Goal: Find specific page/section: Find specific page/section

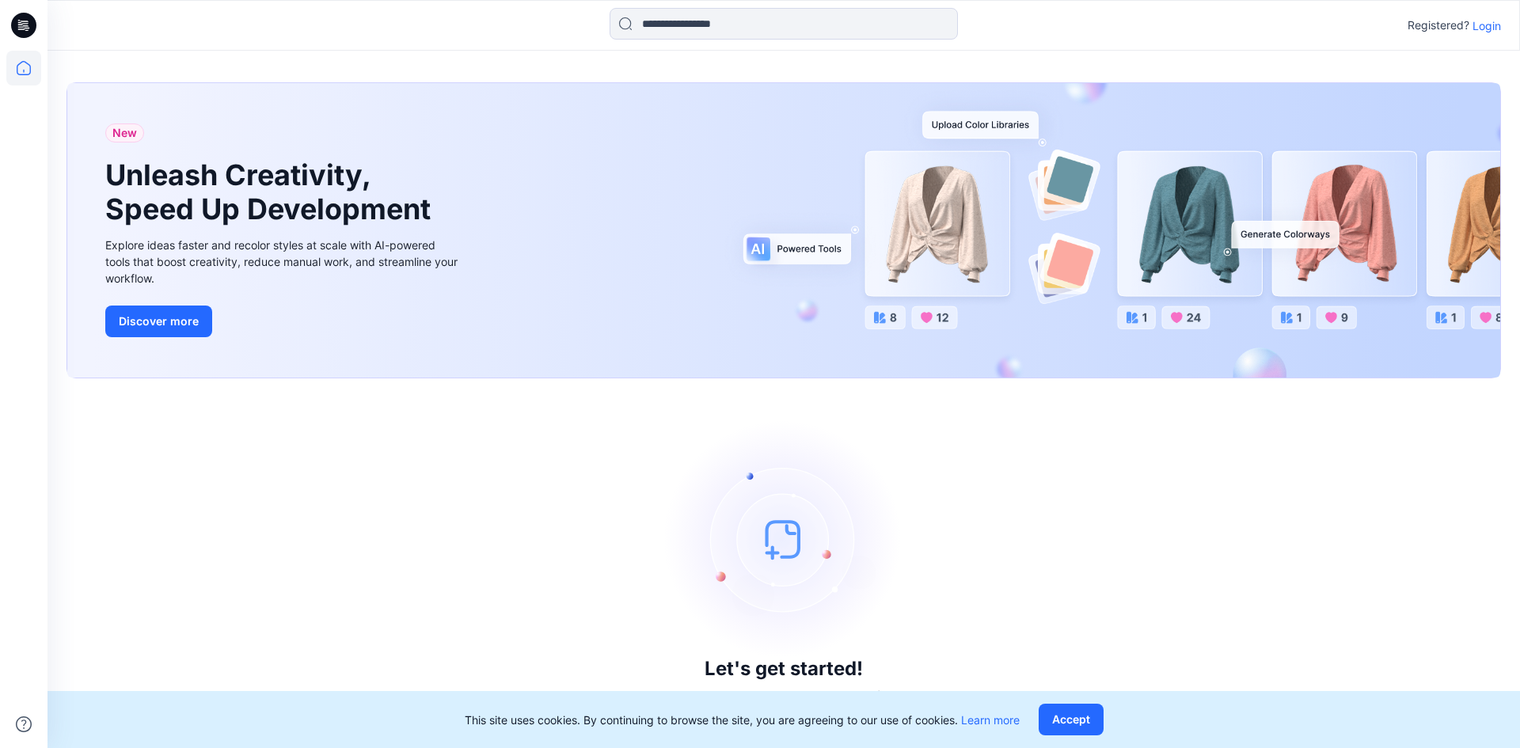
click at [960, 21] on p "Login" at bounding box center [1487, 25] width 29 height 17
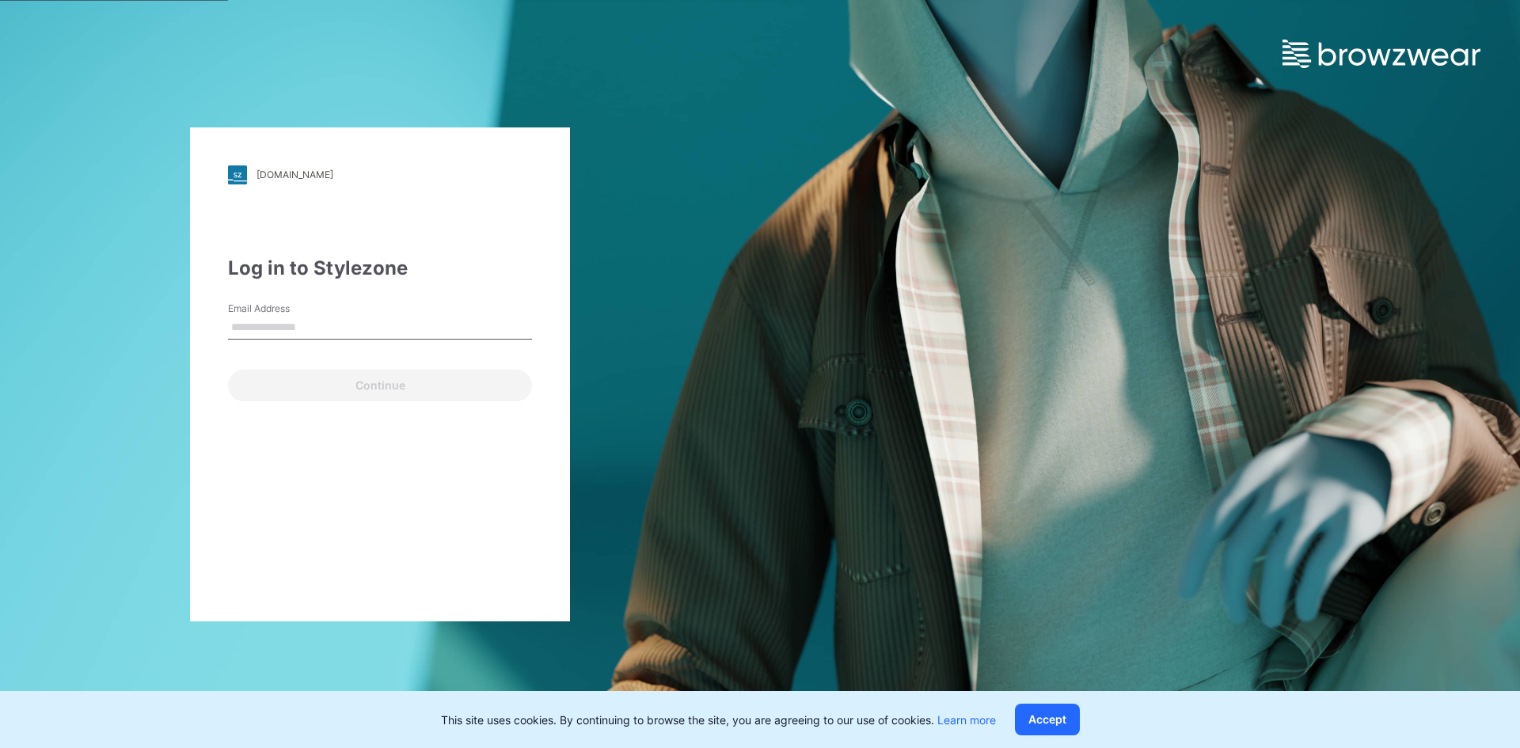
type input "**********"
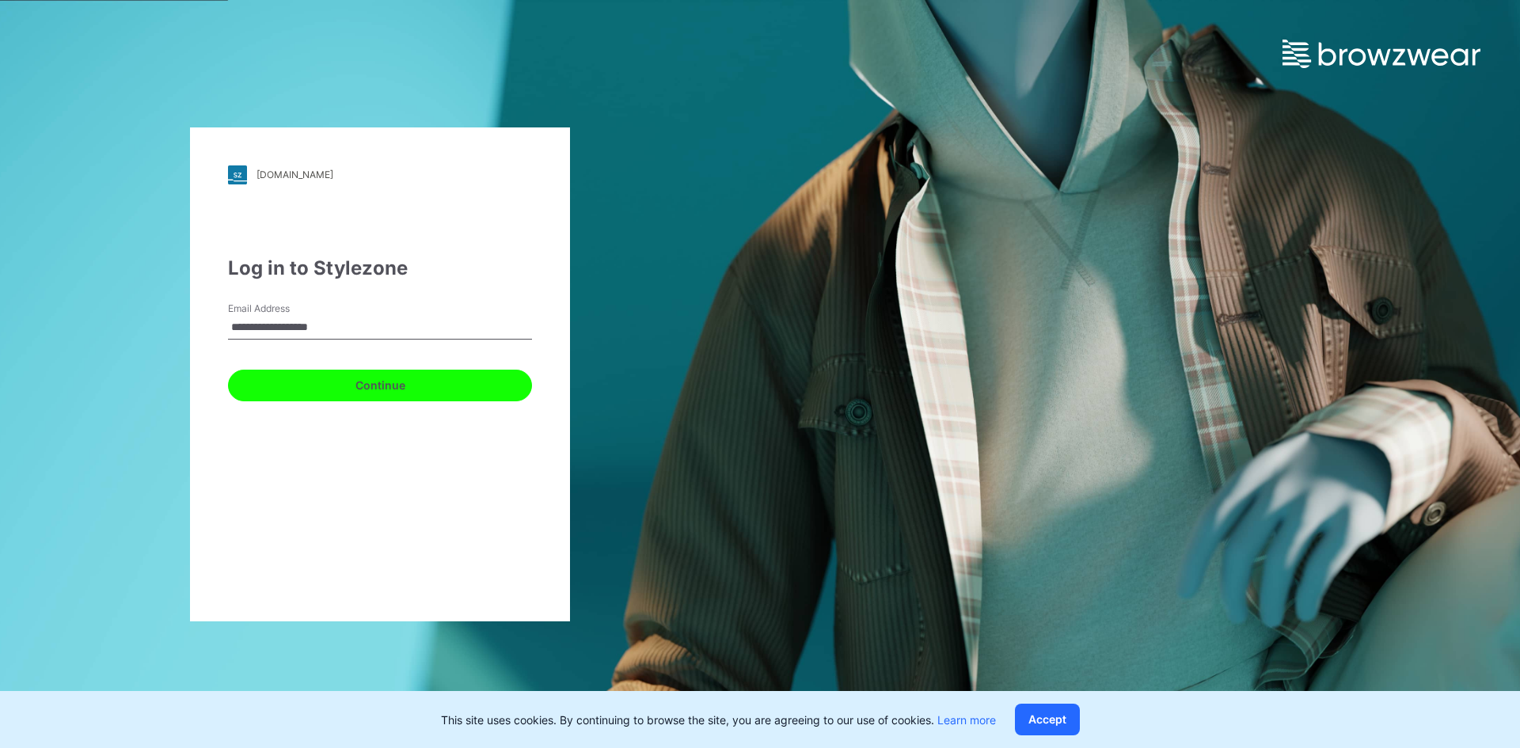
drag, startPoint x: 313, startPoint y: 390, endPoint x: 615, endPoint y: 404, distance: 302.8
click at [314, 390] on button "Continue" at bounding box center [380, 386] width 304 height 32
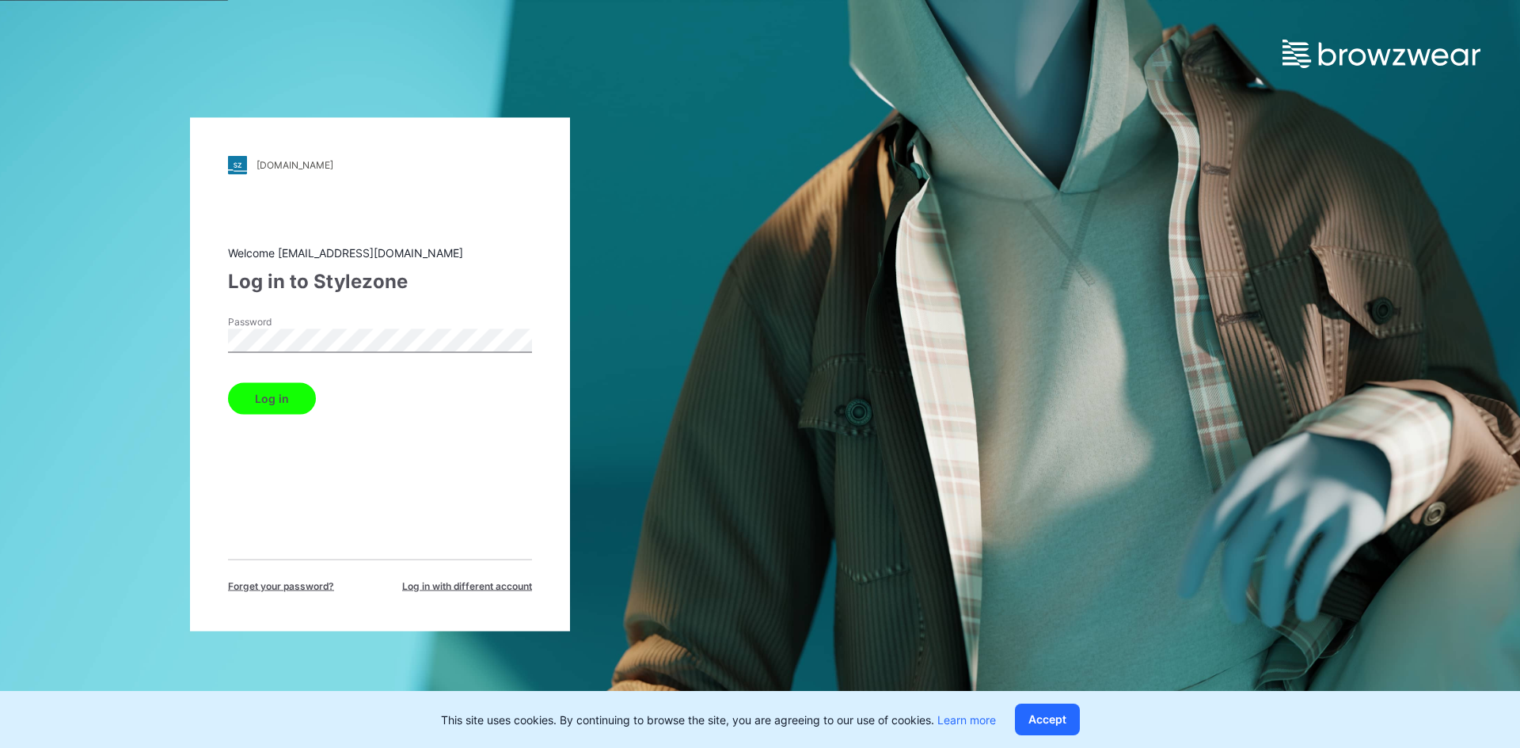
click at [250, 399] on button "Log in" at bounding box center [272, 398] width 88 height 32
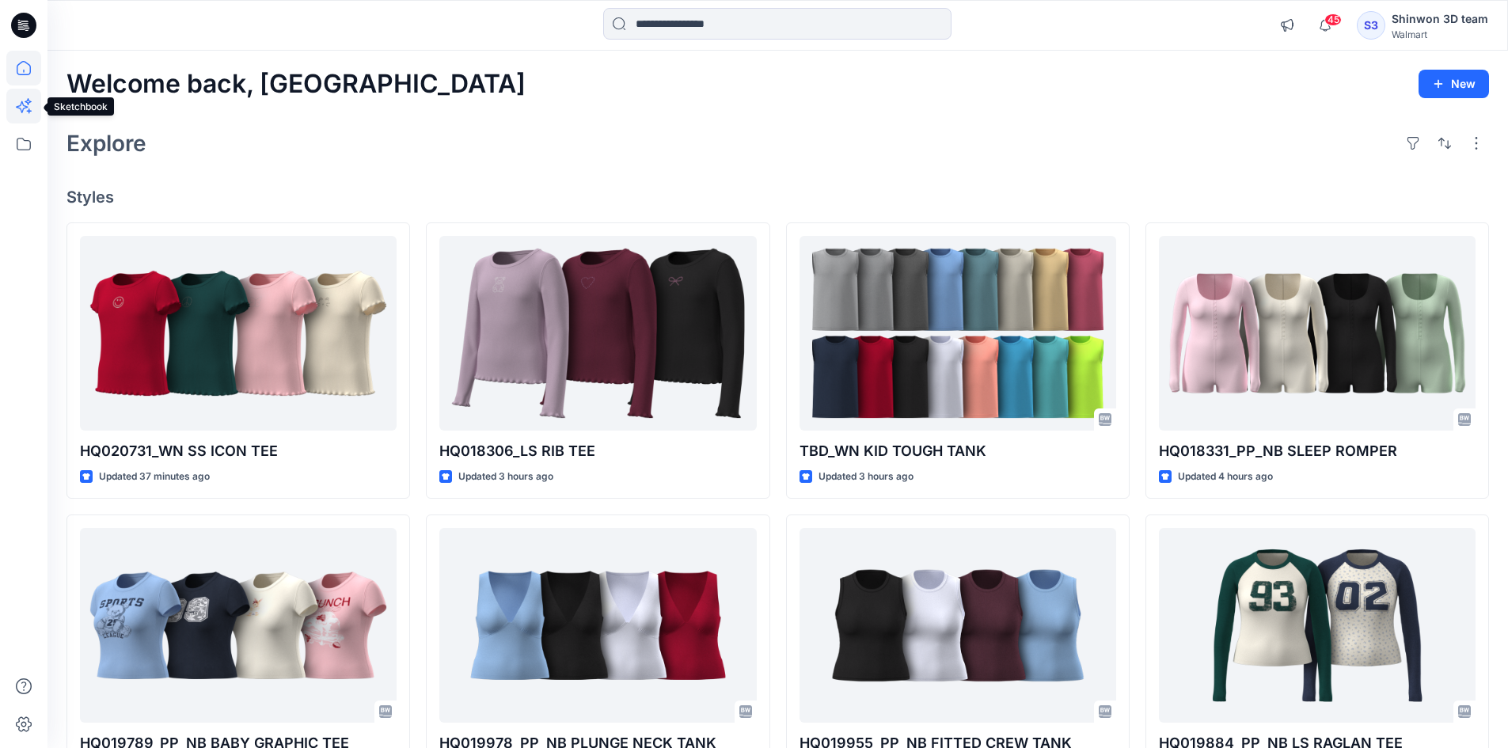
click at [17, 108] on icon at bounding box center [22, 107] width 12 height 12
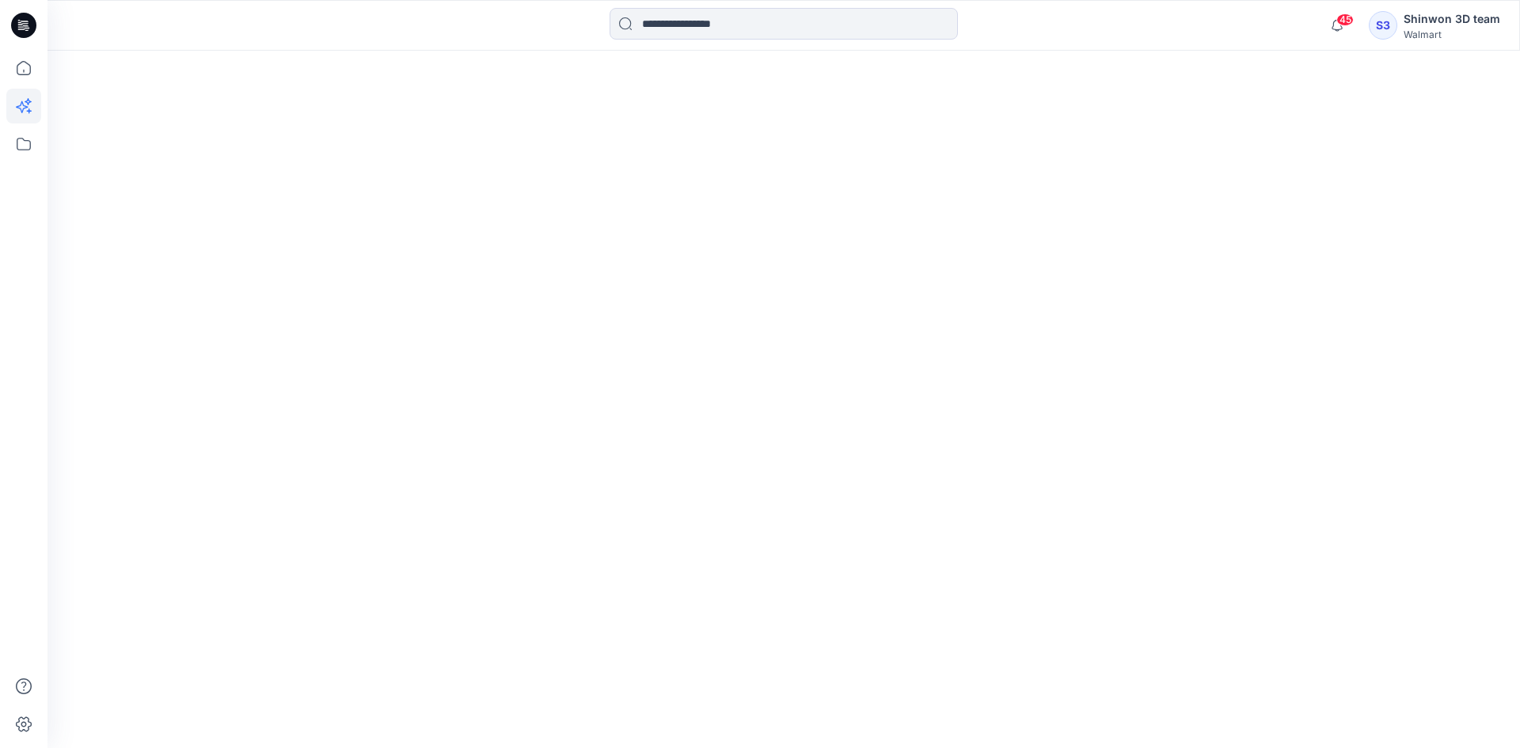
click at [42, 142] on div at bounding box center [24, 374] width 48 height 748
click at [31, 145] on icon at bounding box center [24, 144] width 14 height 13
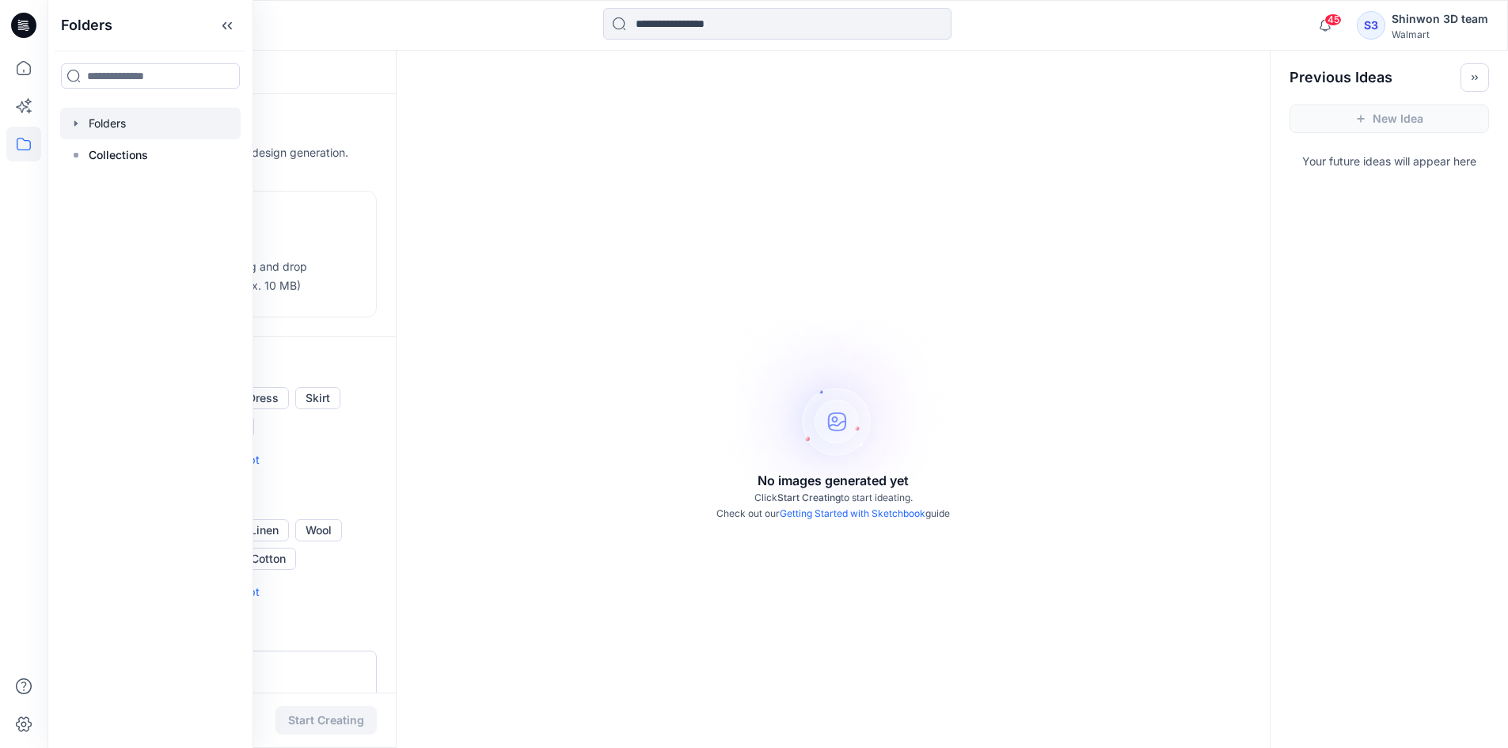
click at [139, 123] on div at bounding box center [150, 124] width 181 height 32
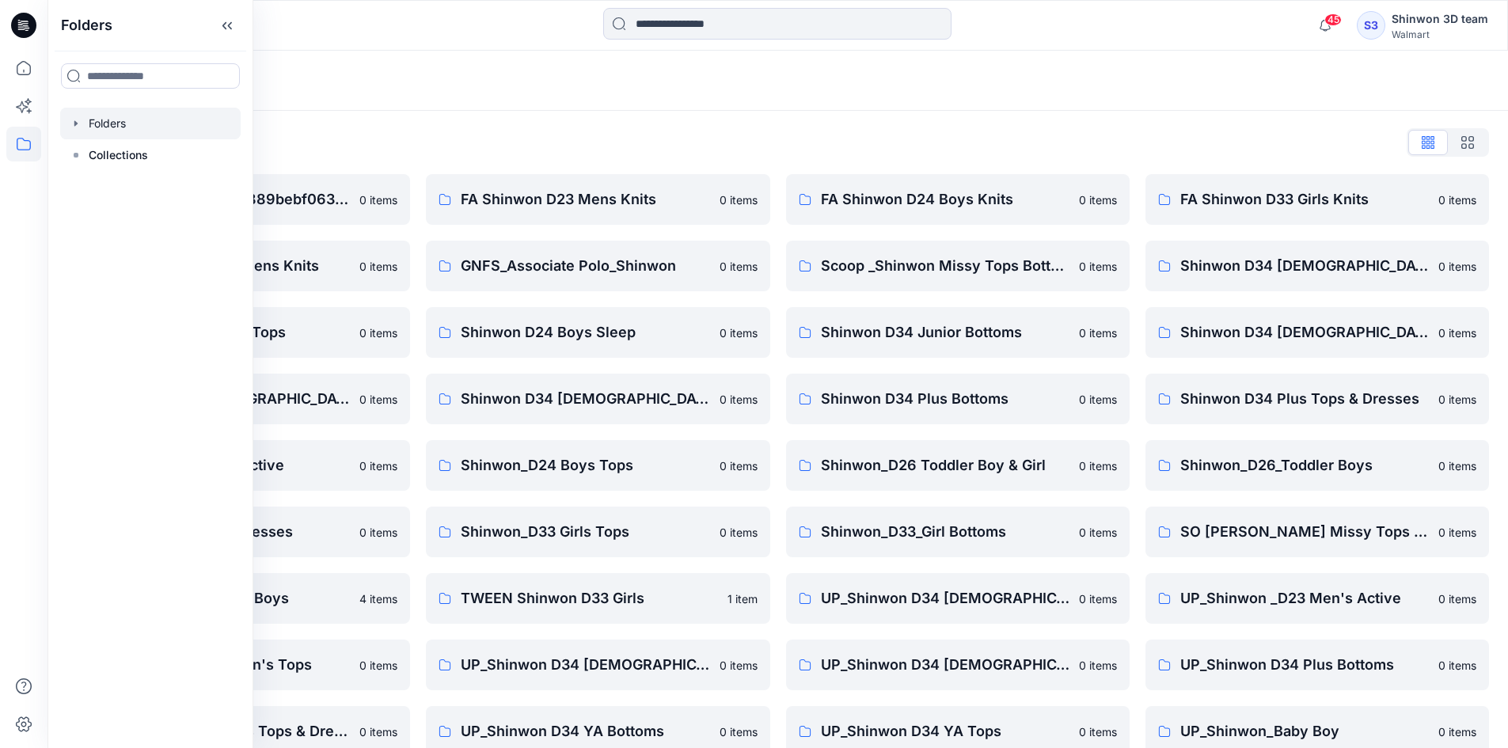
click at [680, 98] on div "Folders" at bounding box center [778, 81] width 1461 height 60
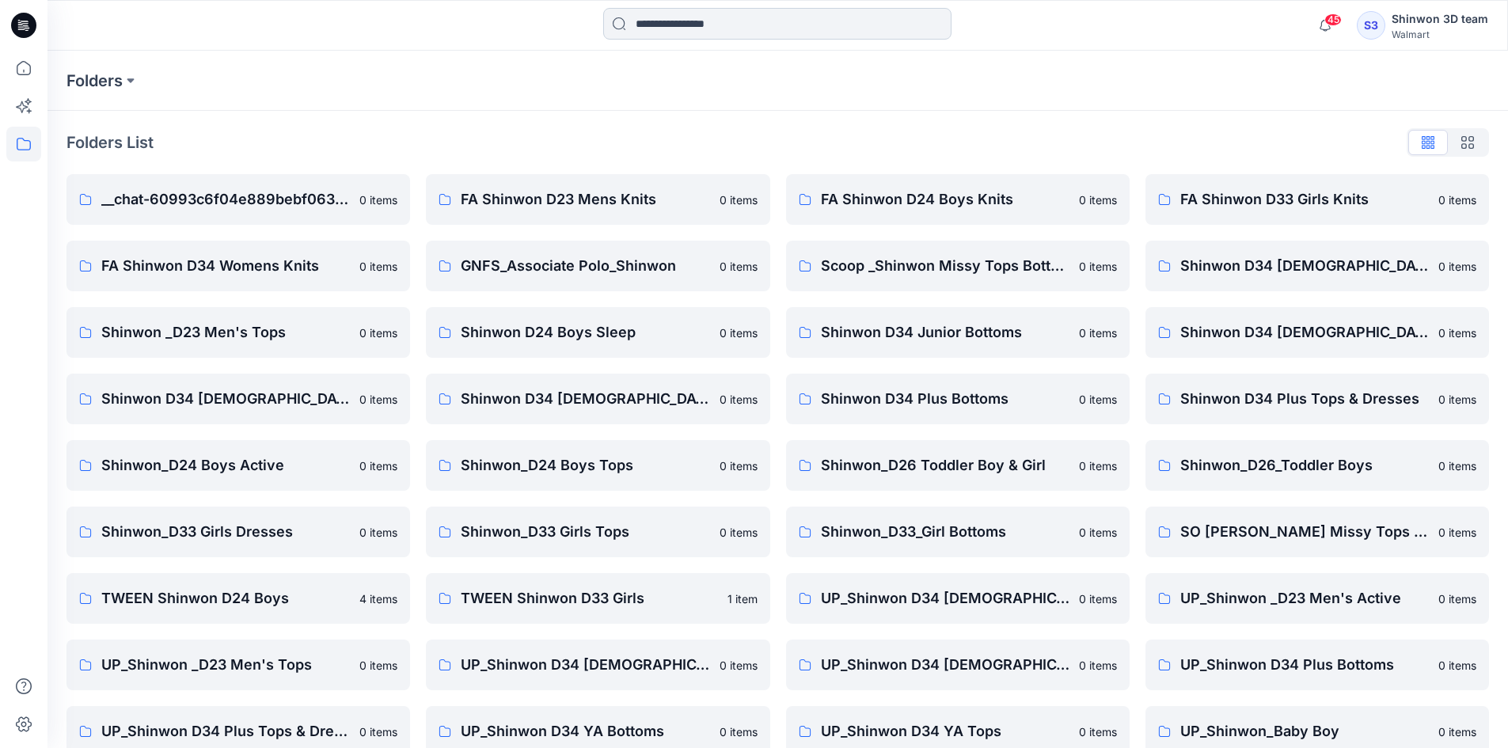
click at [734, 30] on input at bounding box center [777, 24] width 348 height 32
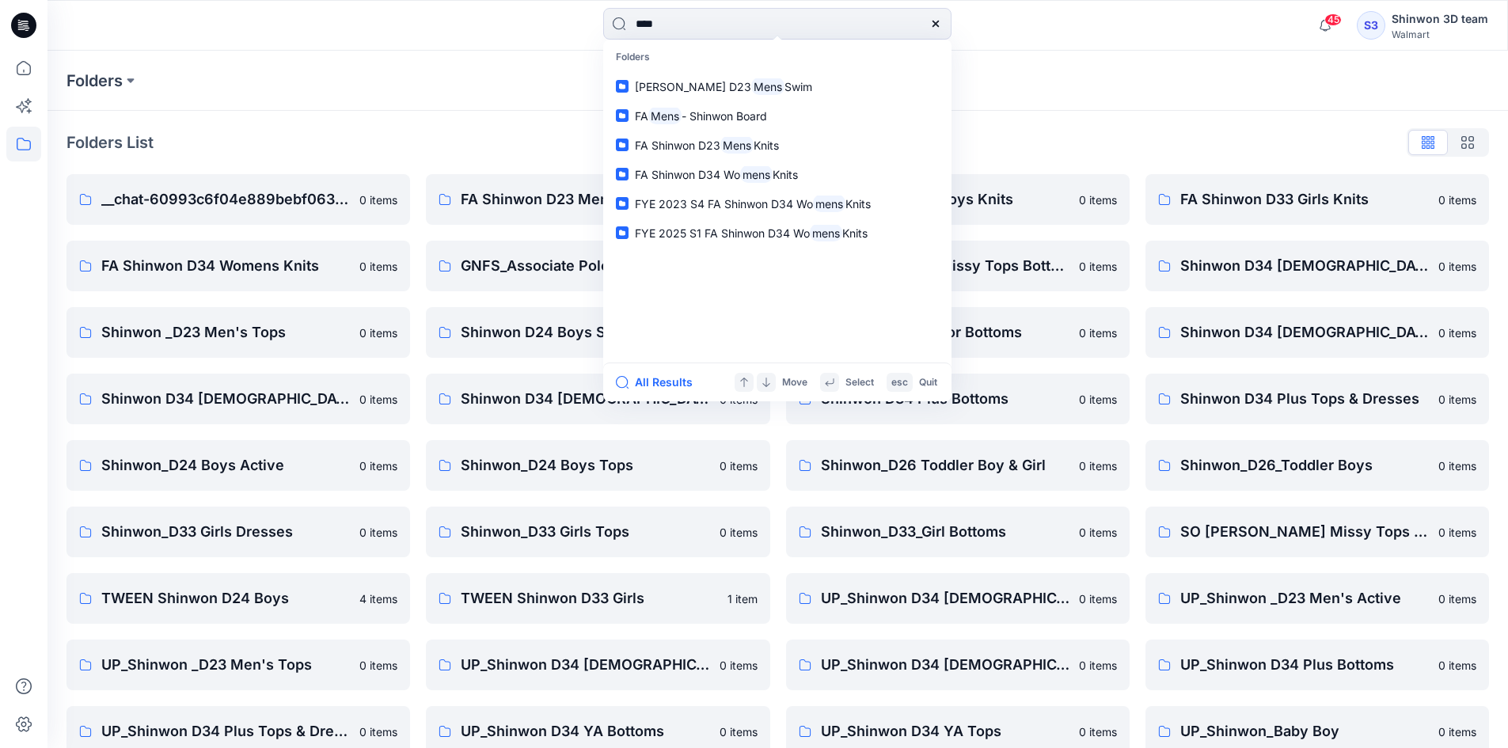
type input "****"
click at [960, 91] on div "Folders" at bounding box center [716, 81] width 1299 height 22
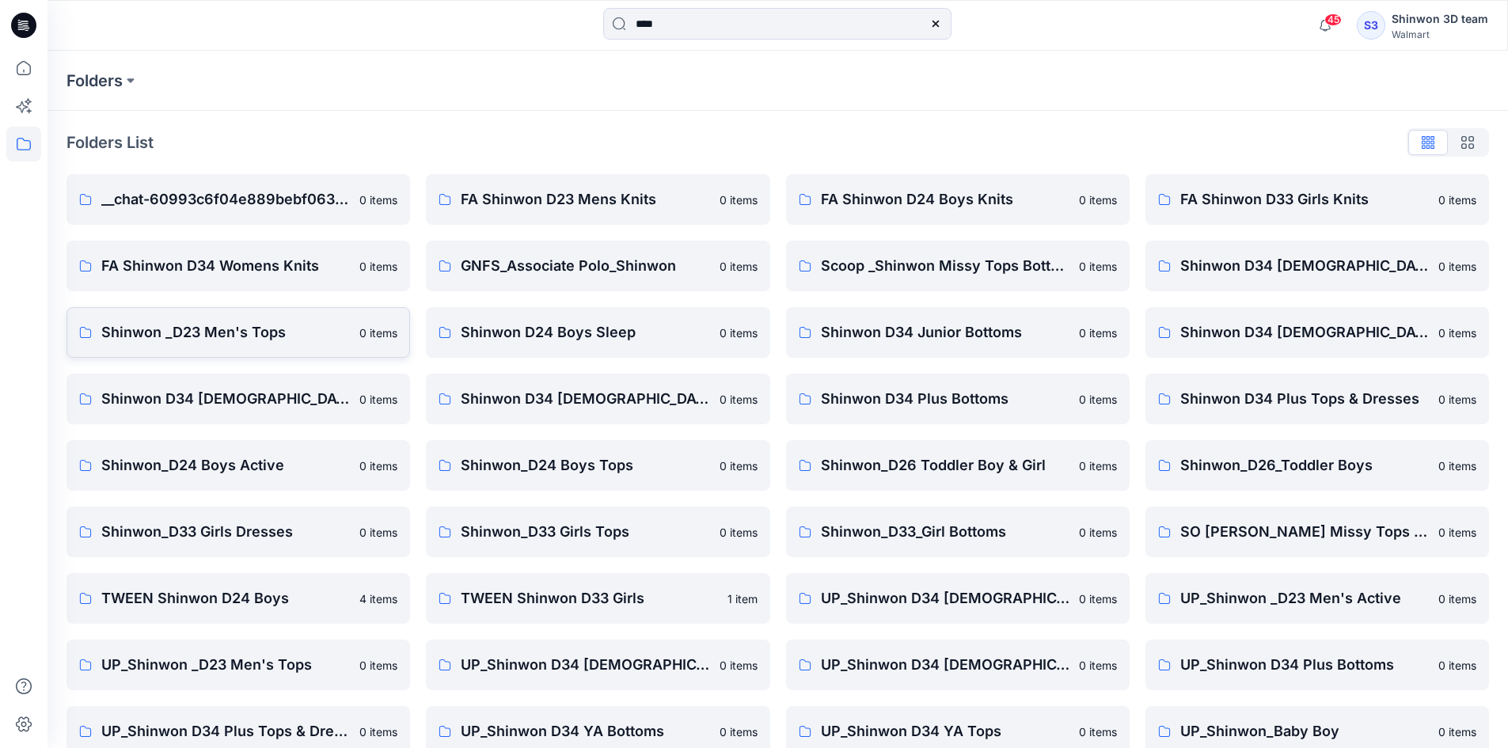
click at [297, 336] on p "Shinwon _D23 Men's Tops" at bounding box center [225, 332] width 249 height 22
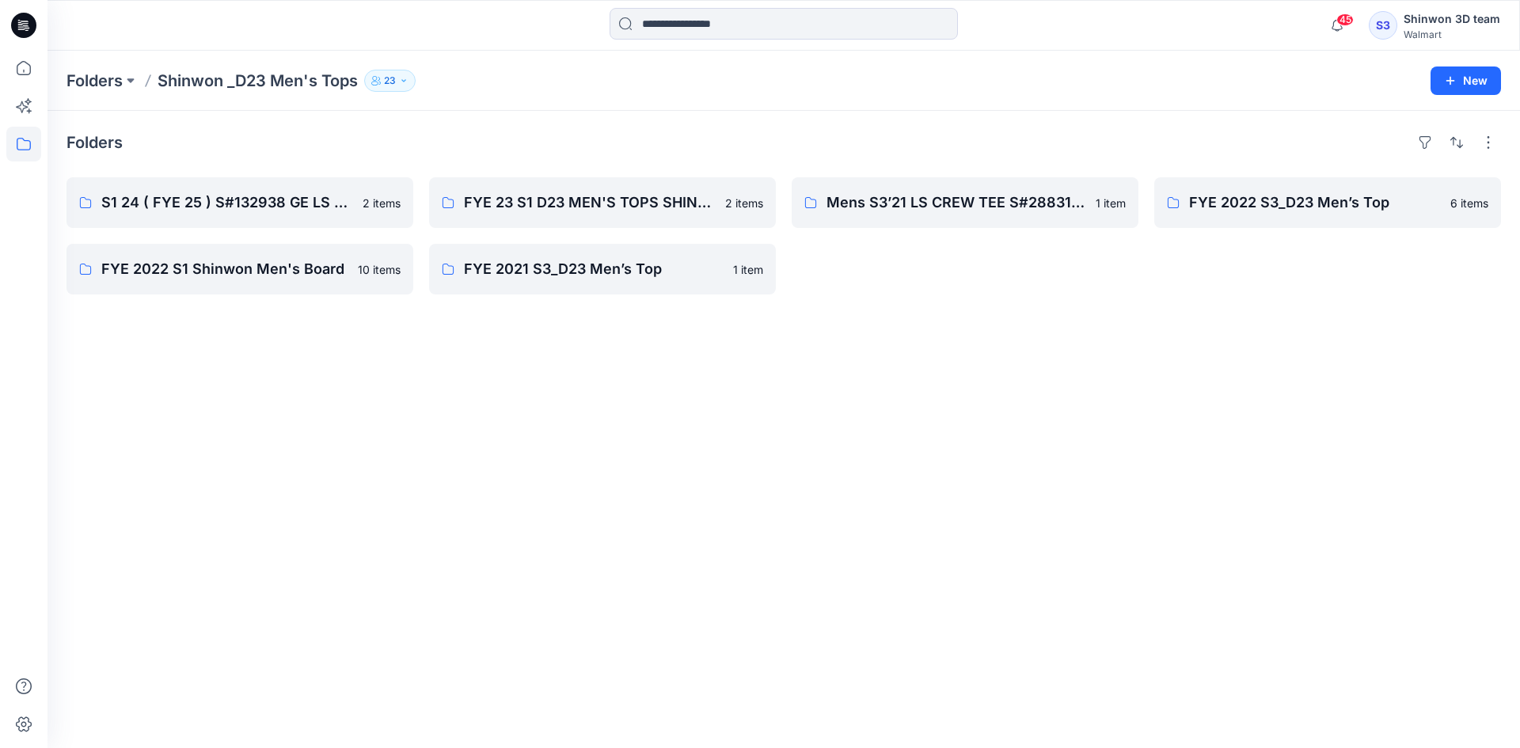
click at [450, 463] on div "Folders S1 24 ( FYE 25 ) S#132938 GE LS SLUB TRANSITIONAL TEE 2 items FYE 2022 …" at bounding box center [784, 429] width 1473 height 637
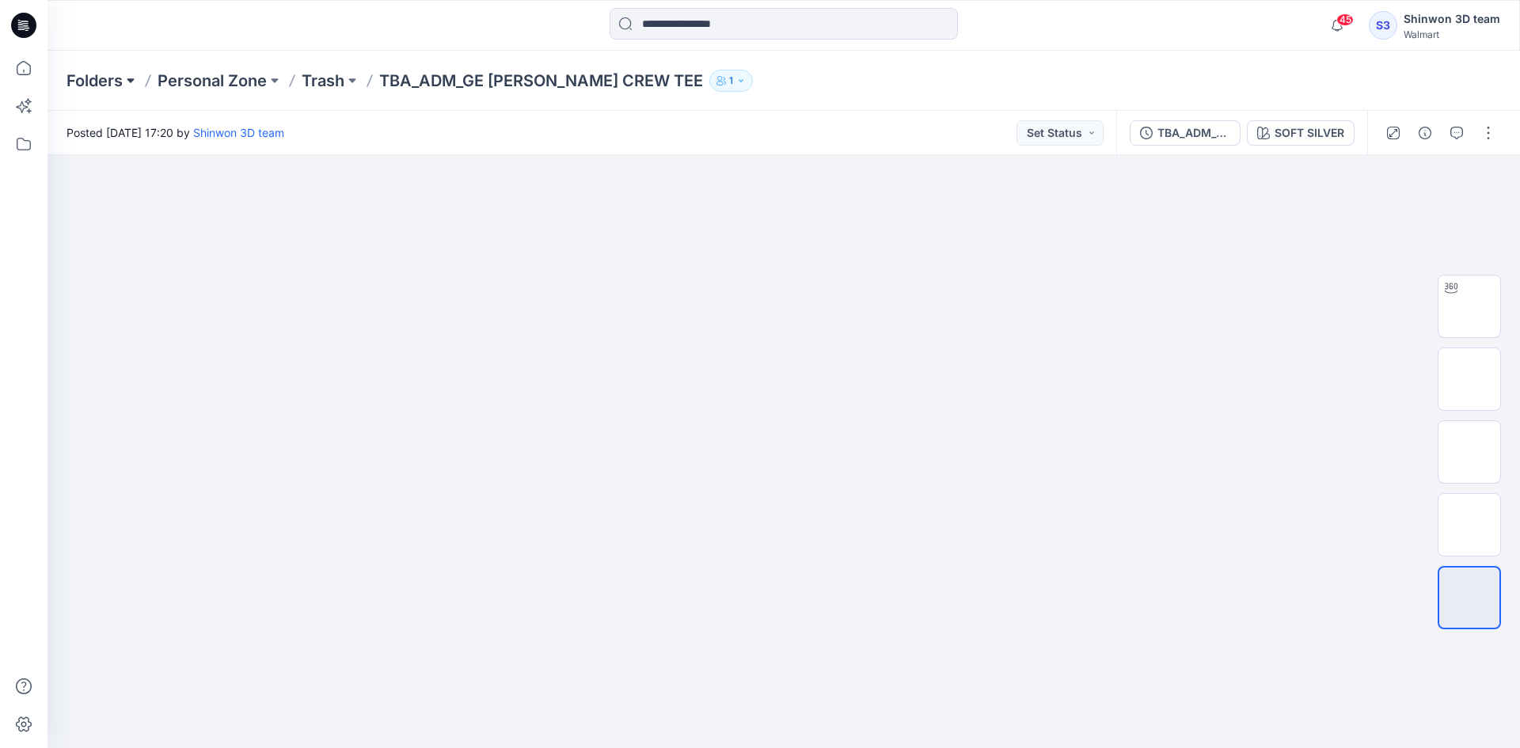
click at [133, 80] on button at bounding box center [131, 81] width 16 height 22
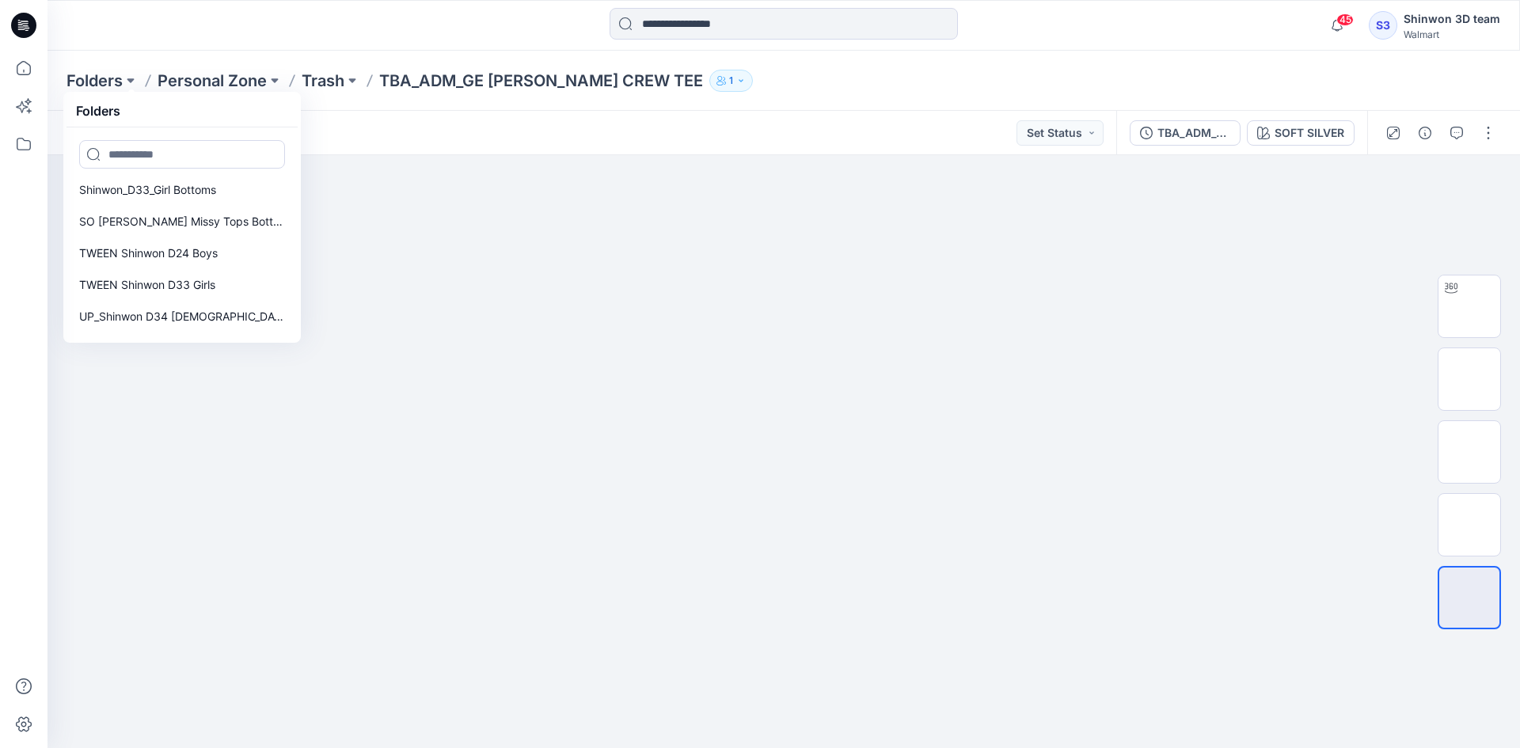
scroll to position [780, 0]
click at [211, 299] on p "UP_Shinwon _D23 Men's Tops" at bounding box center [156, 300] width 154 height 19
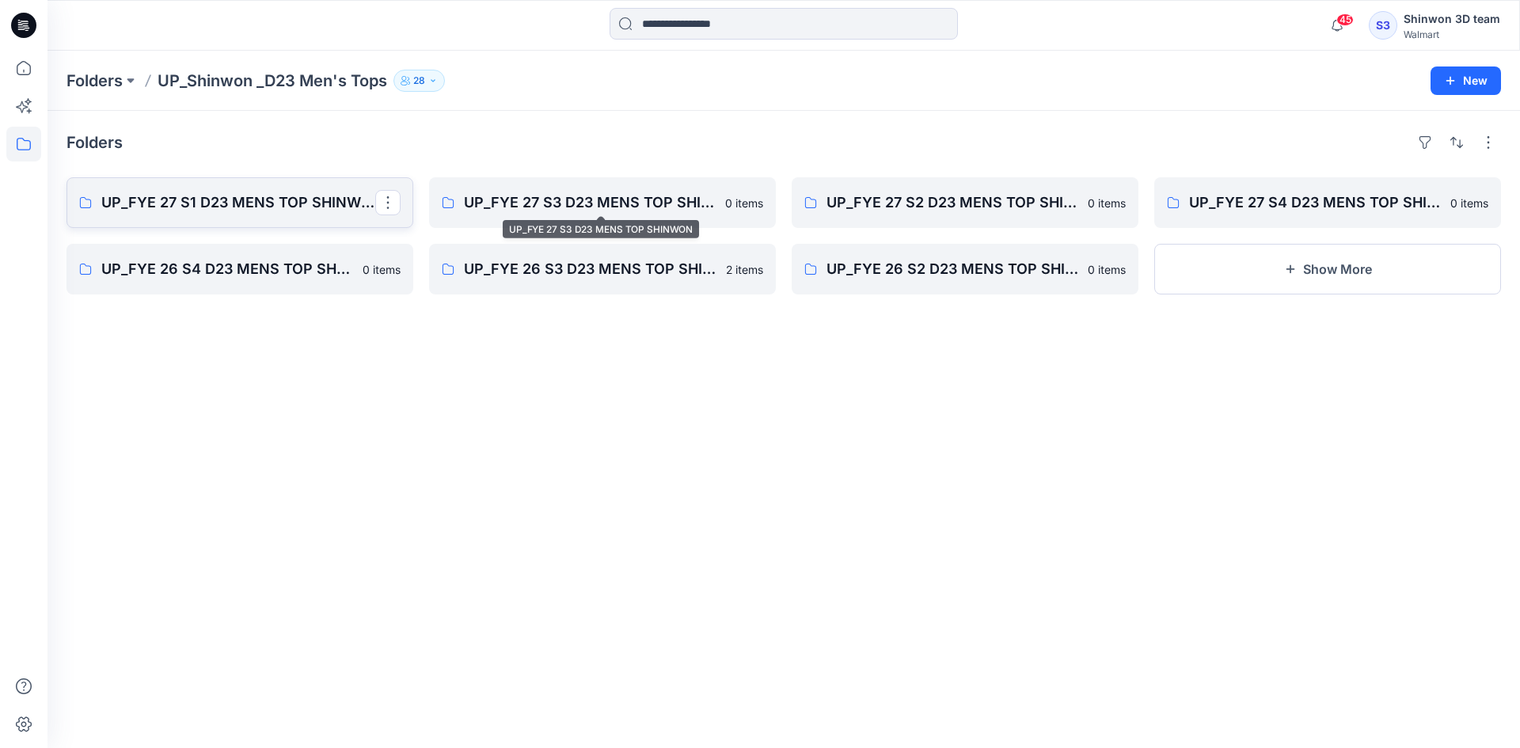
click at [241, 202] on p "UP_FYE 27 S1 D23 MENS TOP SHINWON" at bounding box center [238, 203] width 274 height 22
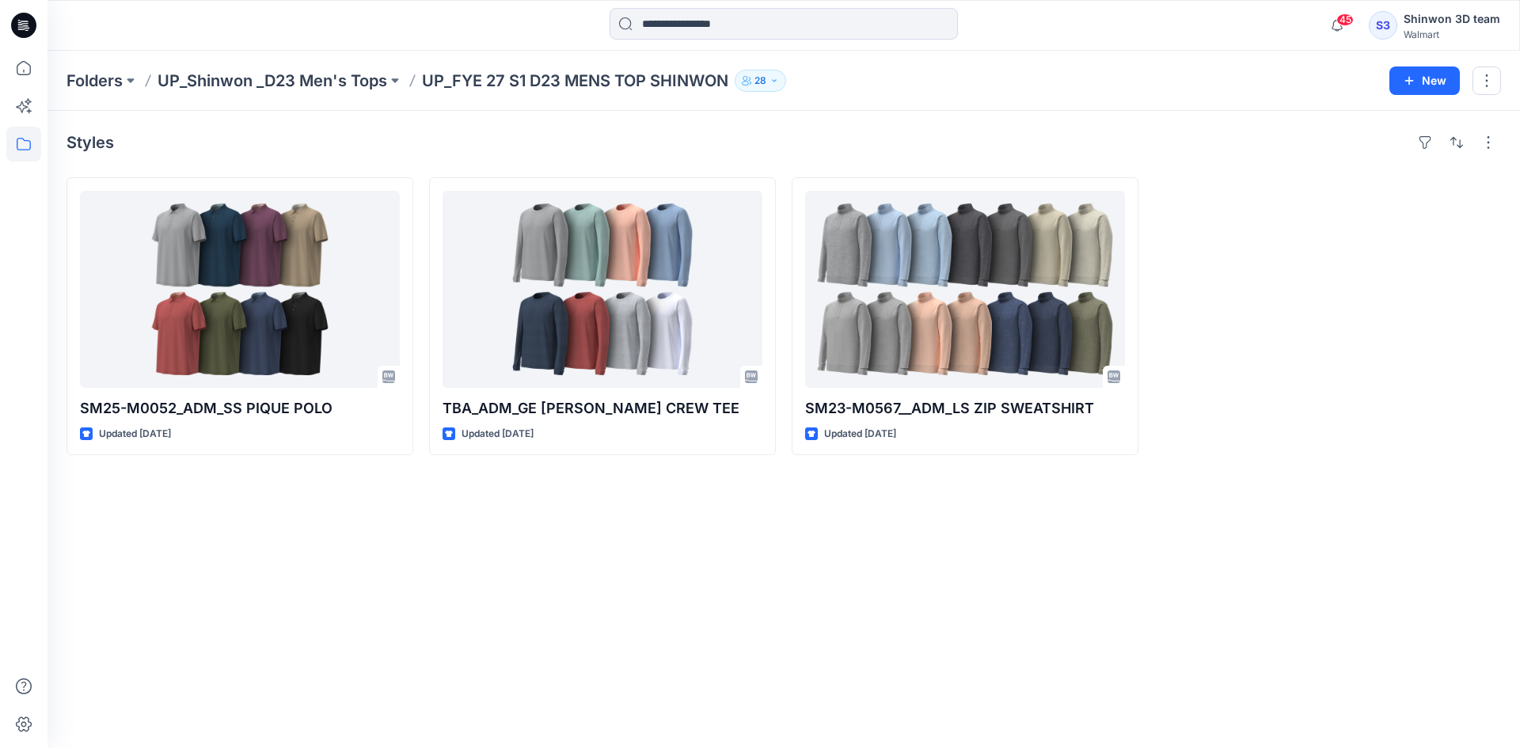
drag, startPoint x: 1232, startPoint y: 518, endPoint x: 957, endPoint y: 522, distance: 275.6
click at [1233, 519] on div "Styles SM25-M0052_ADM_SS PIQUE POLO Updated 3 months ago TBA_ADM_GE LS COTTON C…" at bounding box center [784, 429] width 1473 height 637
click at [956, 63] on div "Folders UP_Shinwon _D23 Men's Tops UP_FYE 27 S1 D23 MENS TOP SHINWON 28 New" at bounding box center [784, 81] width 1473 height 60
